Goal: Find specific page/section: Find specific page/section

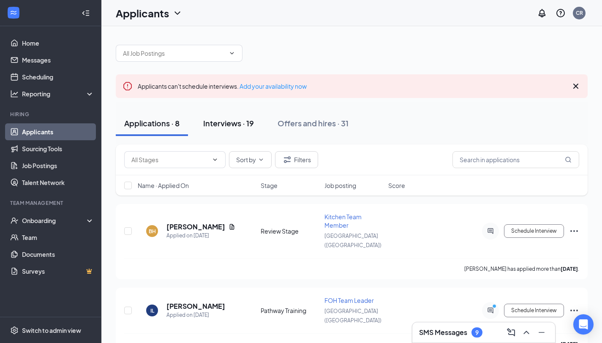
click at [231, 126] on div "Interviews · 19" at bounding box center [228, 123] width 51 height 11
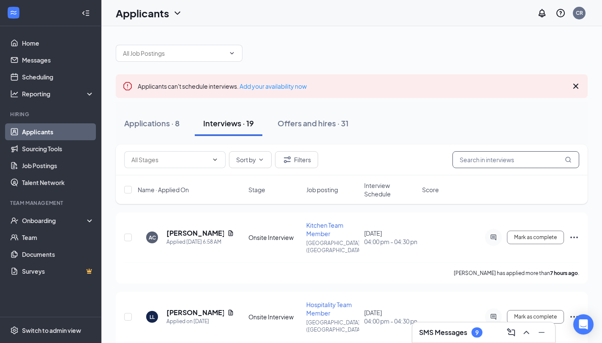
click at [483, 157] on input "text" at bounding box center [516, 159] width 127 height 17
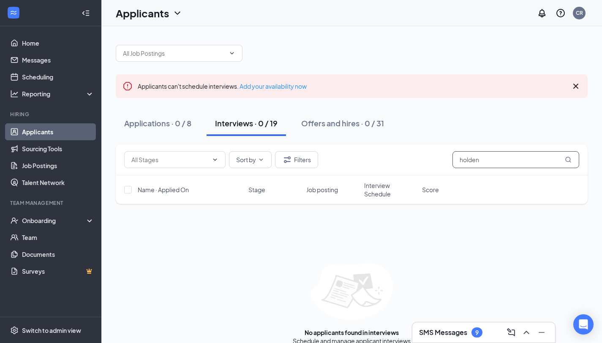
type input "holden"
